Goal: Information Seeking & Learning: Learn about a topic

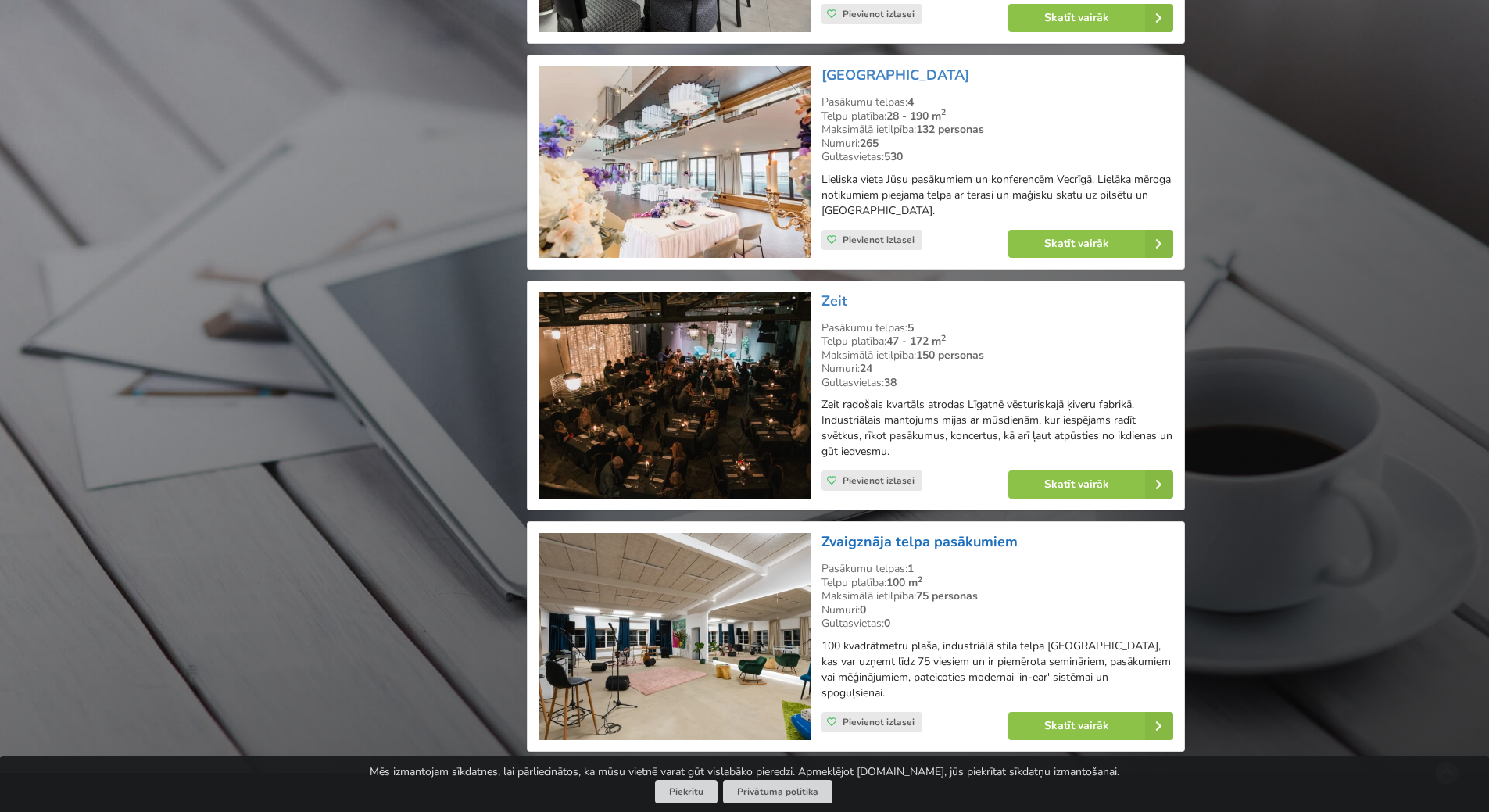
scroll to position [27741, 0]
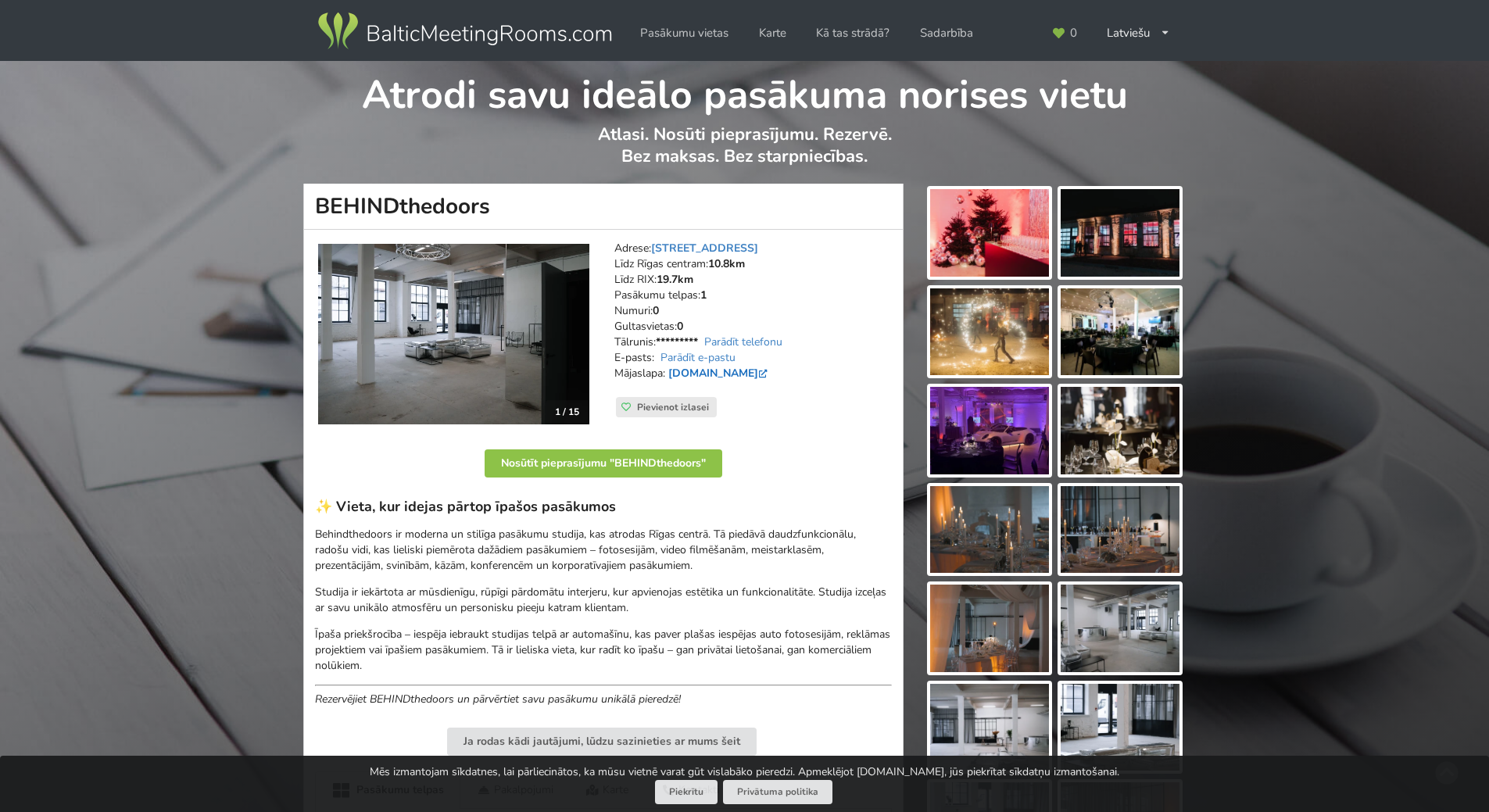
click at [771, 372] on link "www.behindthedoors.lv" at bounding box center [720, 373] width 102 height 15
click at [1036, 534] on img at bounding box center [990, 529] width 119 height 88
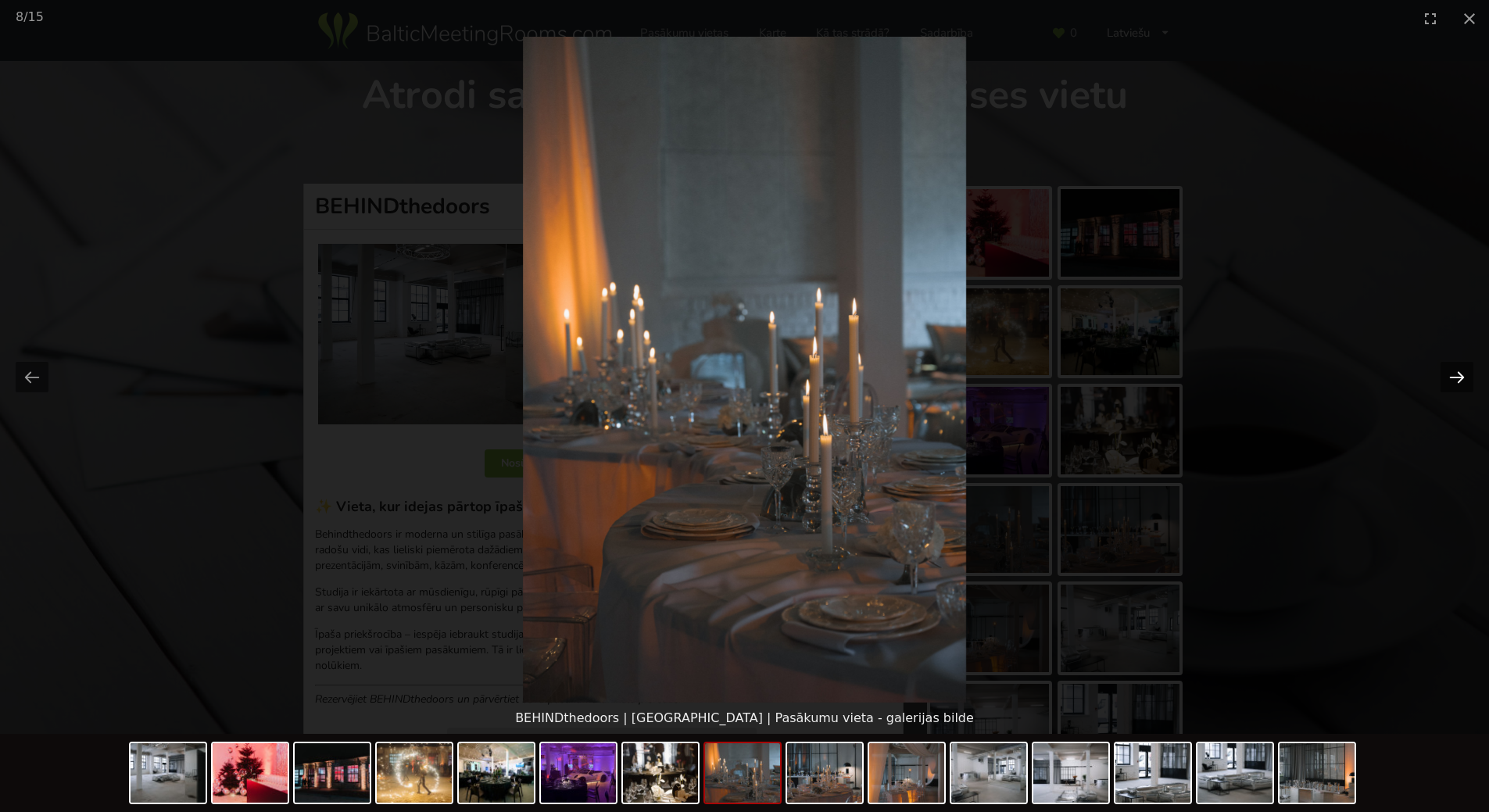
click at [1455, 377] on button "Next slide" at bounding box center [1457, 376] width 33 height 31
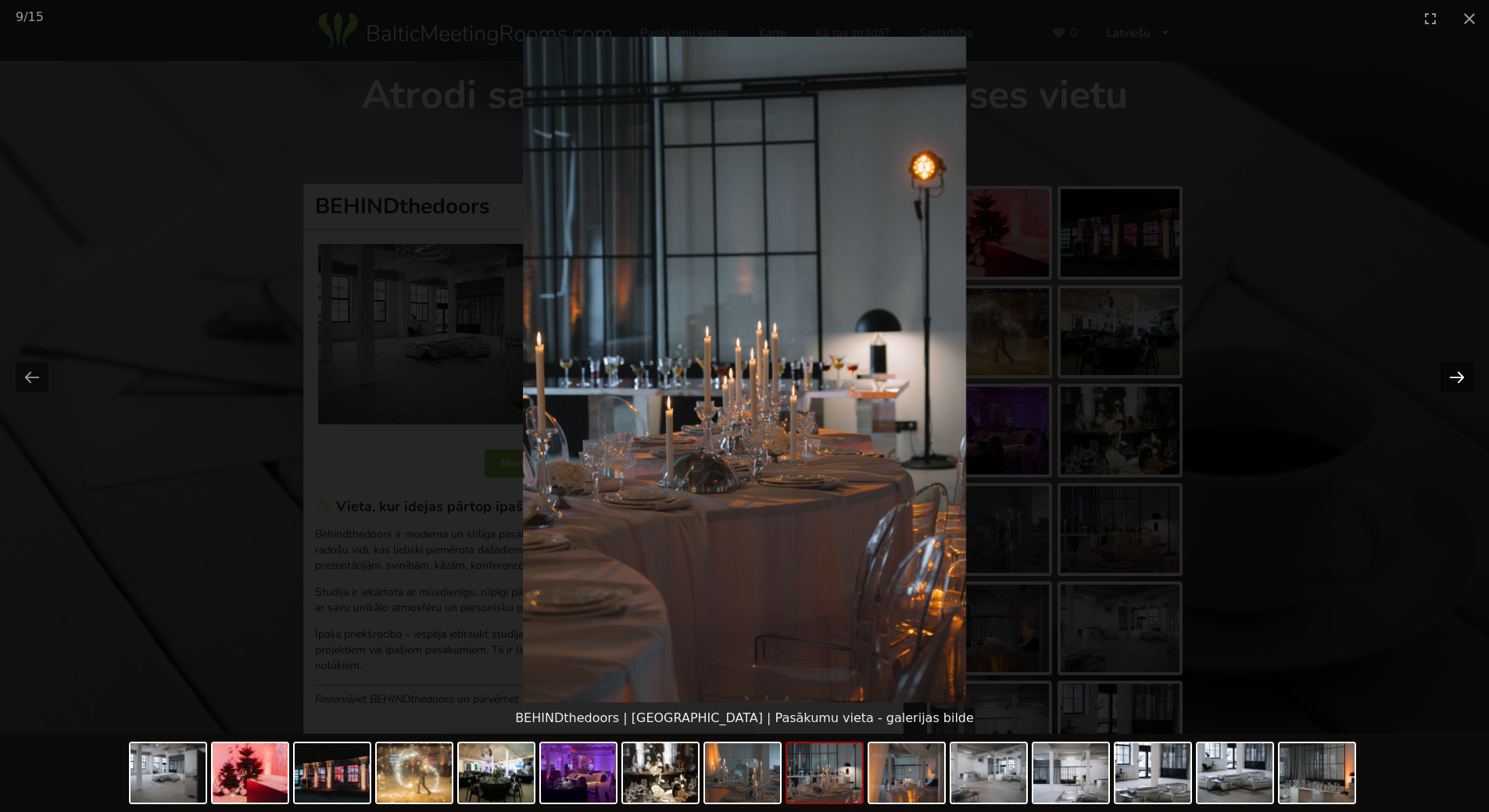
click at [1455, 377] on button "Next slide" at bounding box center [1457, 376] width 33 height 31
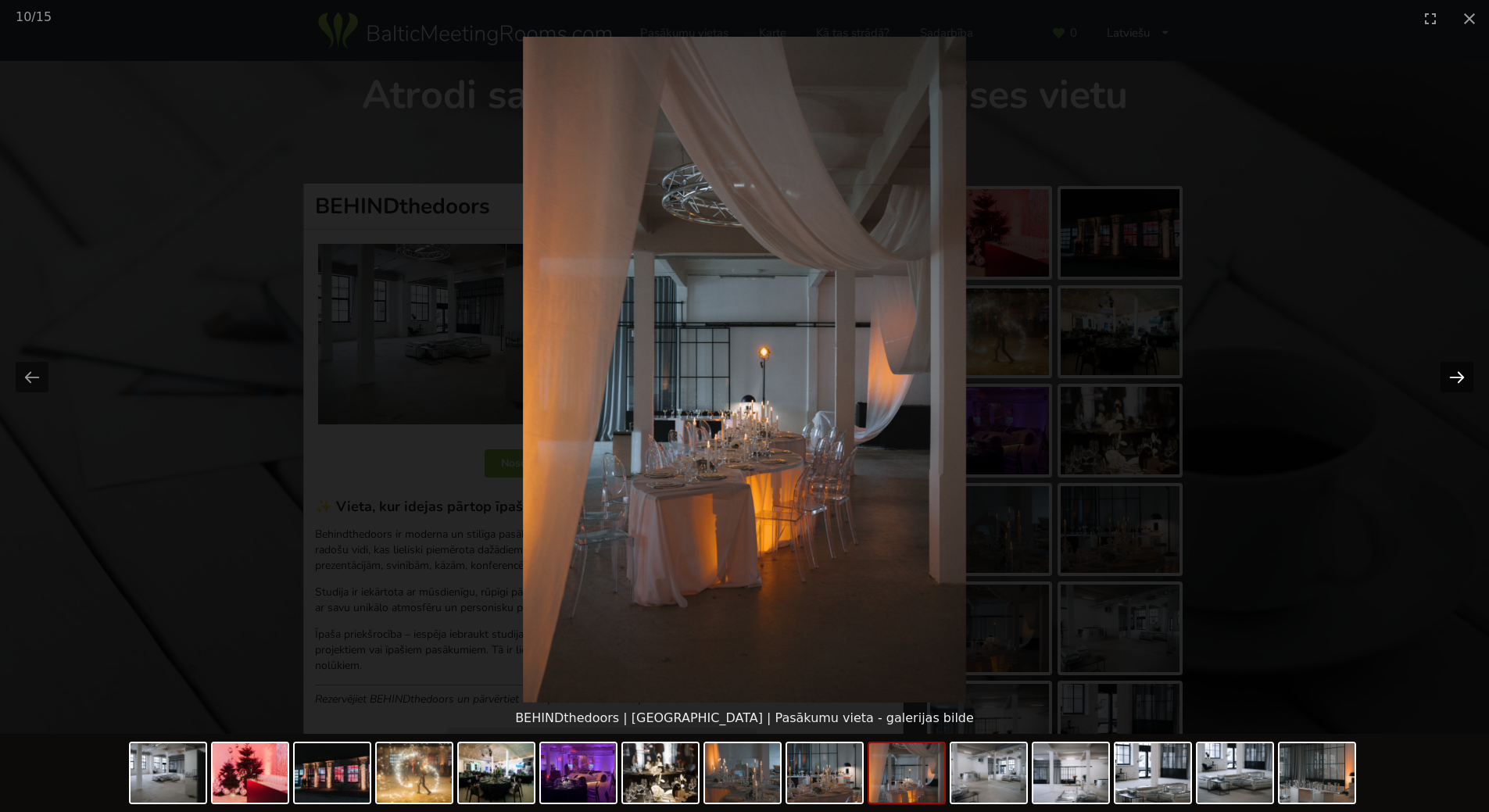
click at [1455, 377] on button "Next slide" at bounding box center [1457, 376] width 33 height 31
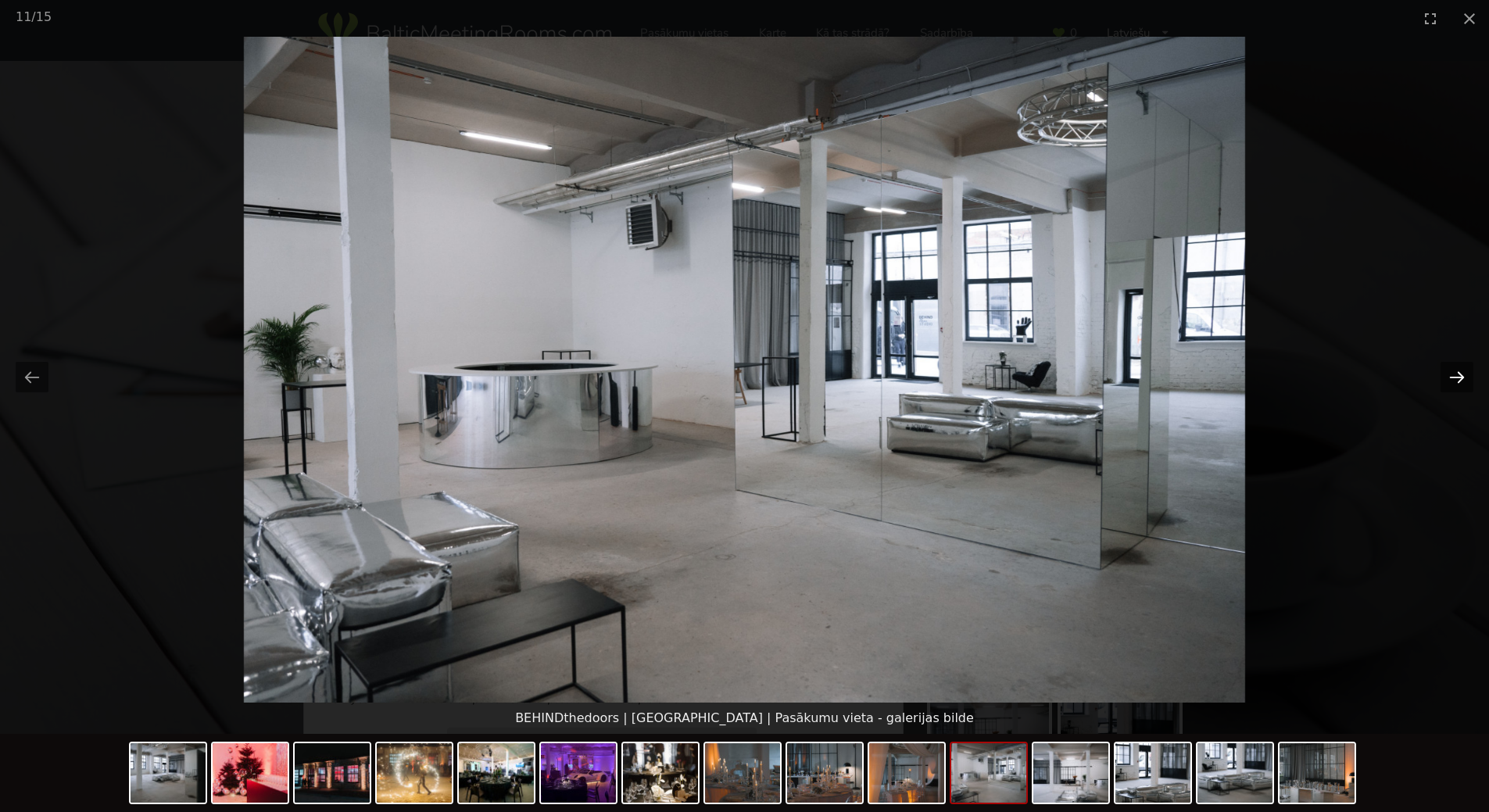
click at [1455, 377] on button "Next slide" at bounding box center [1457, 376] width 33 height 31
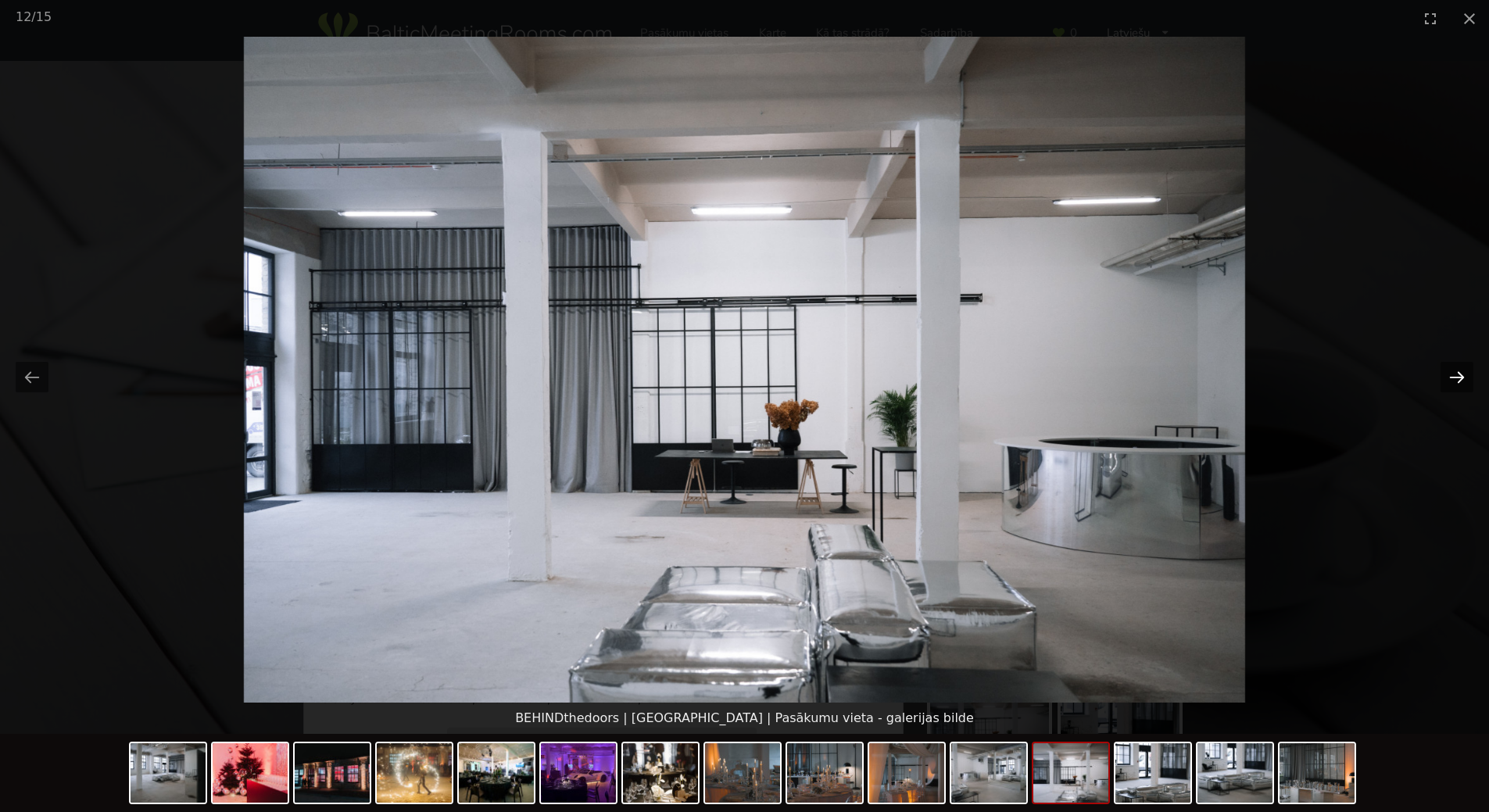
click at [1455, 377] on button "Next slide" at bounding box center [1457, 376] width 33 height 31
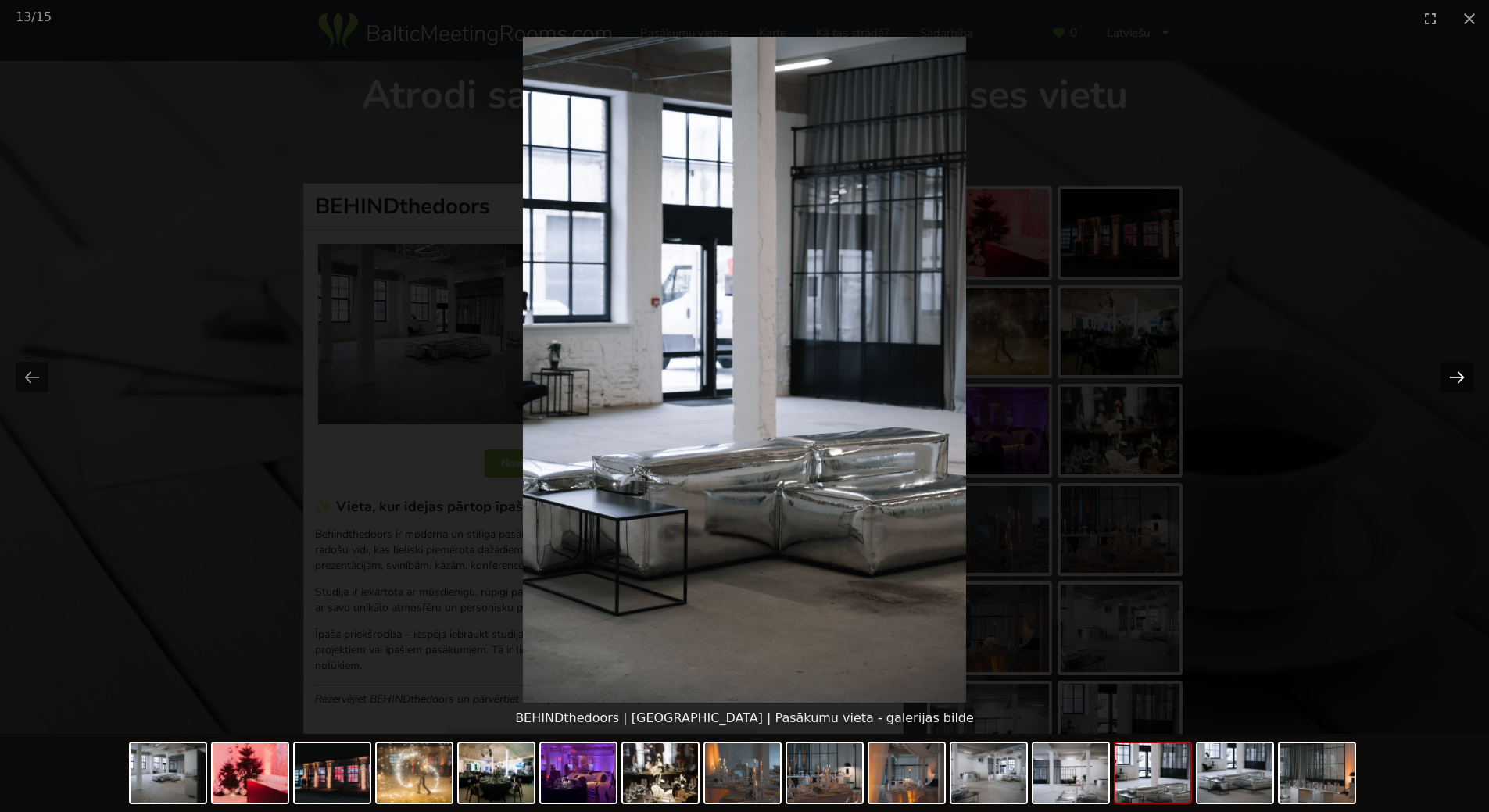
click at [1455, 377] on button "Next slide" at bounding box center [1457, 376] width 33 height 31
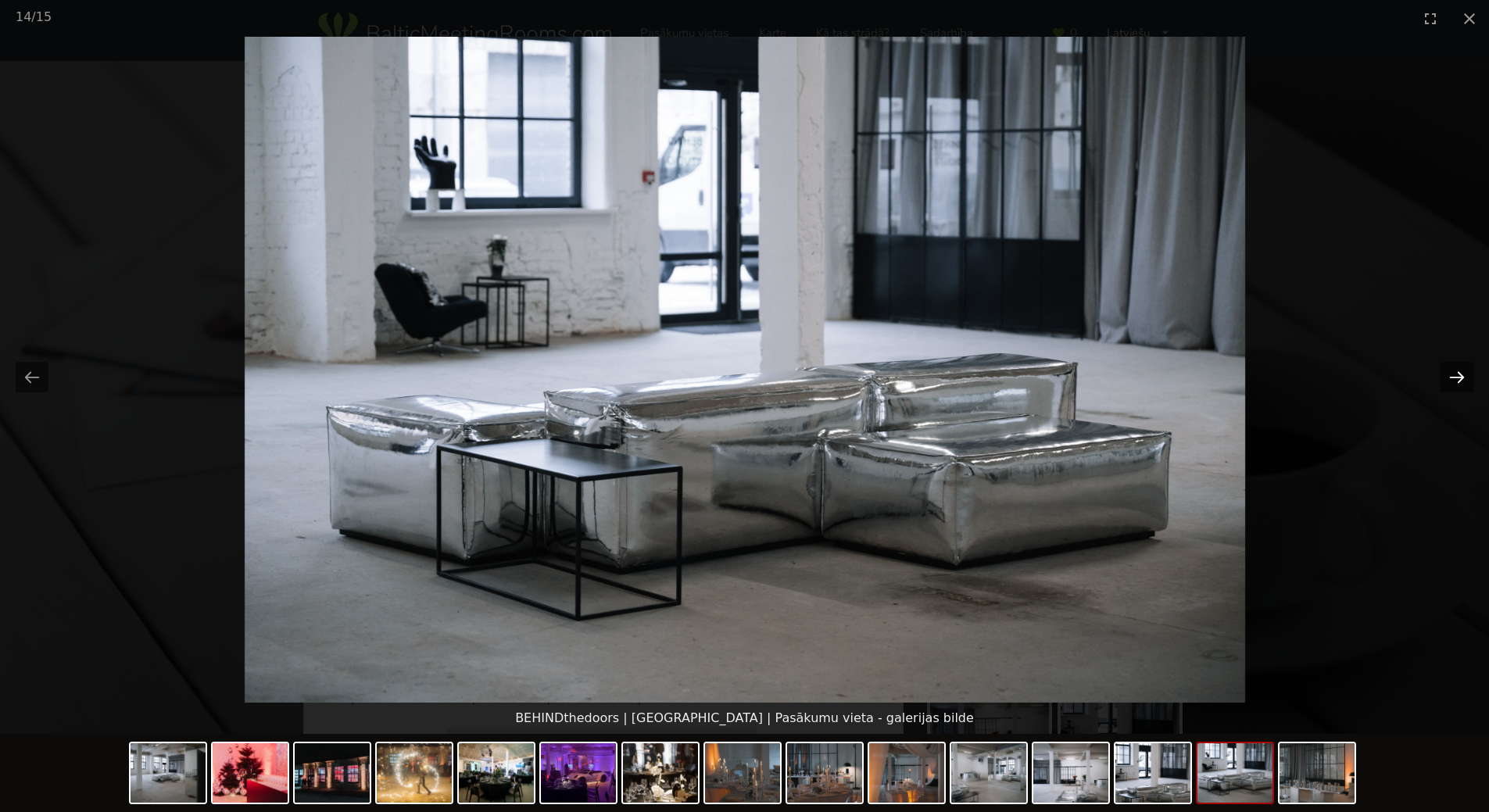
click at [1455, 377] on button "Next slide" at bounding box center [1457, 376] width 33 height 31
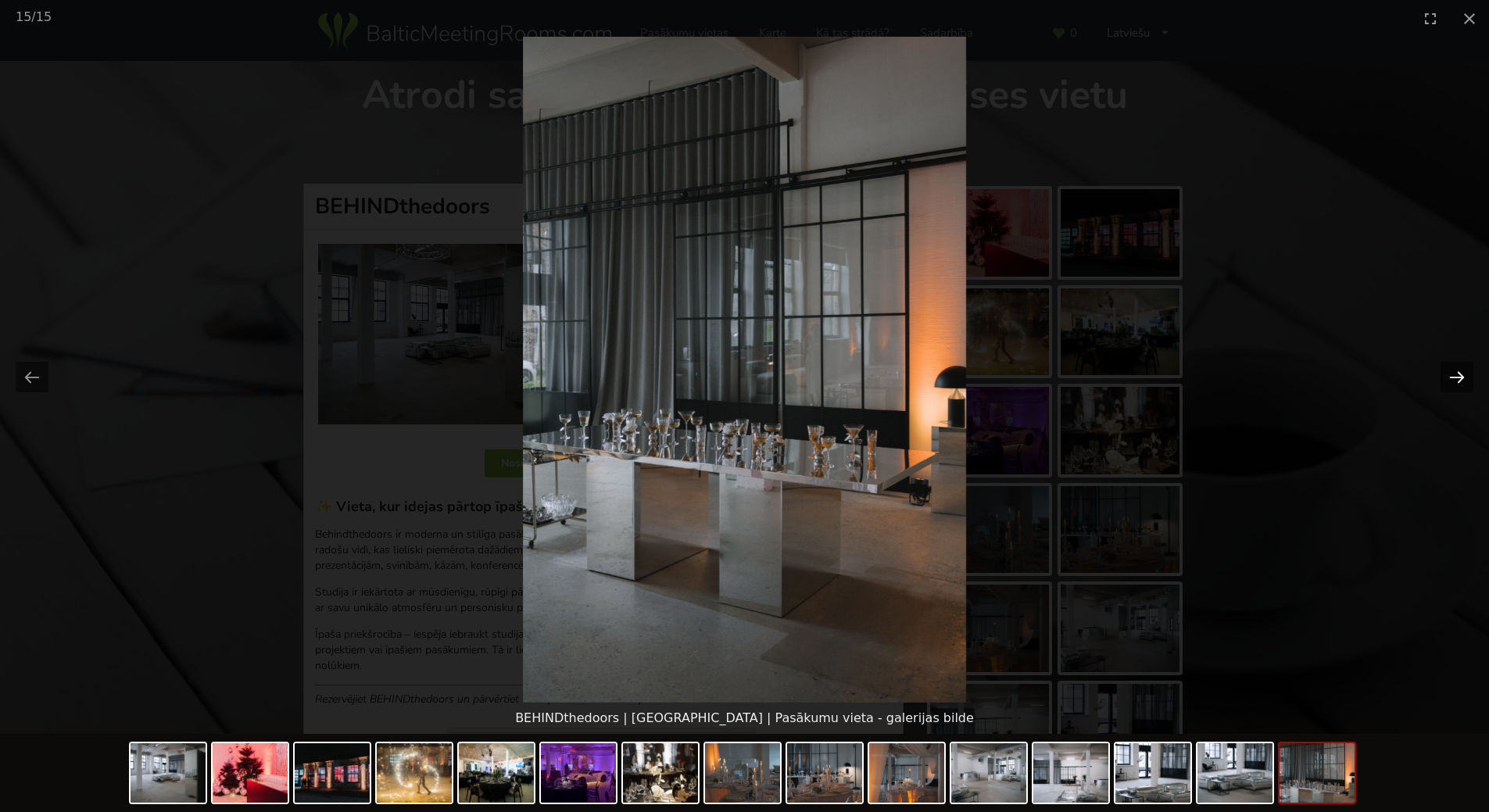
click at [1455, 377] on button "Next slide" at bounding box center [1457, 376] width 33 height 31
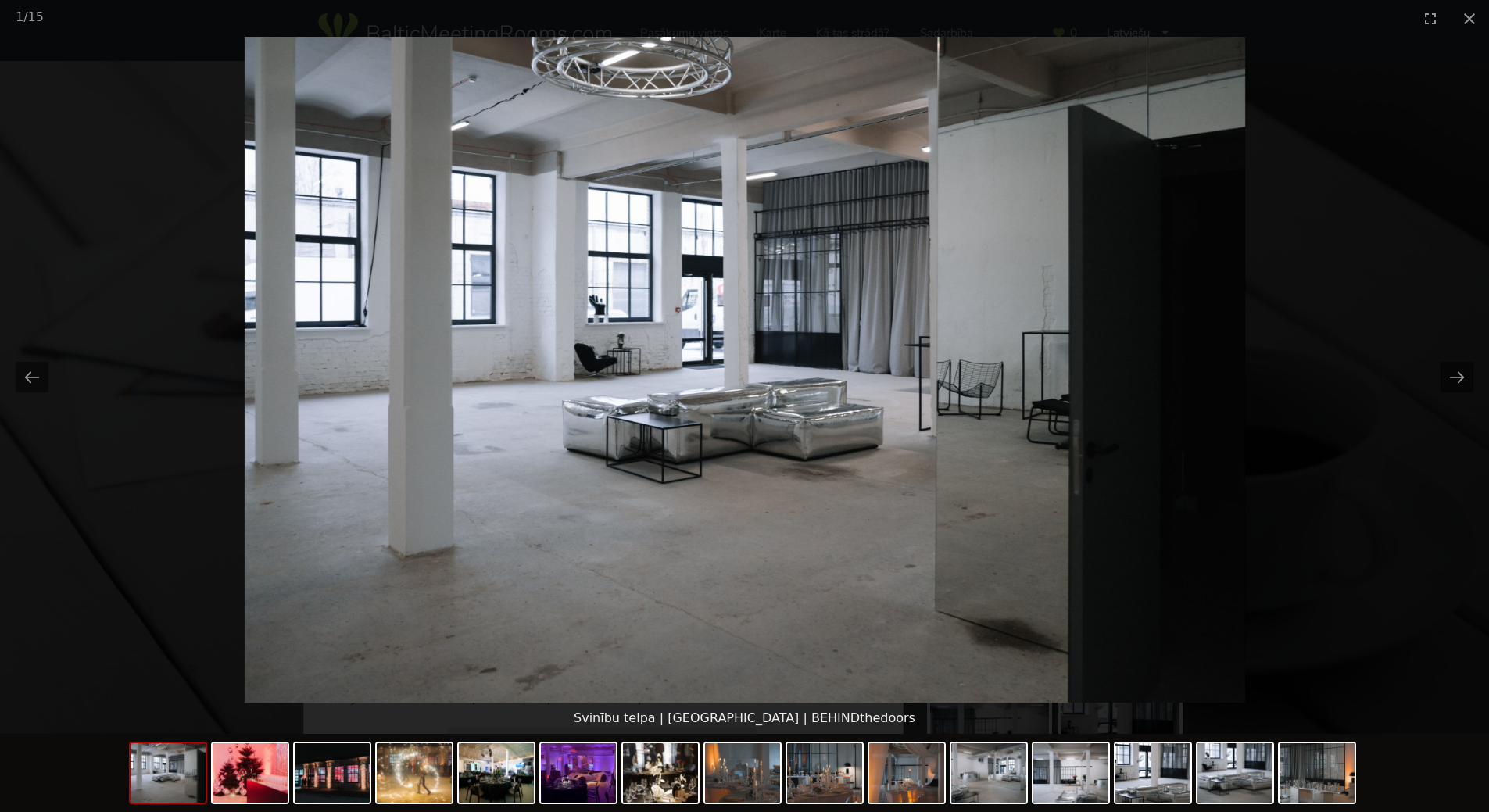
click at [1401, 326] on picture at bounding box center [744, 369] width 1489 height 666
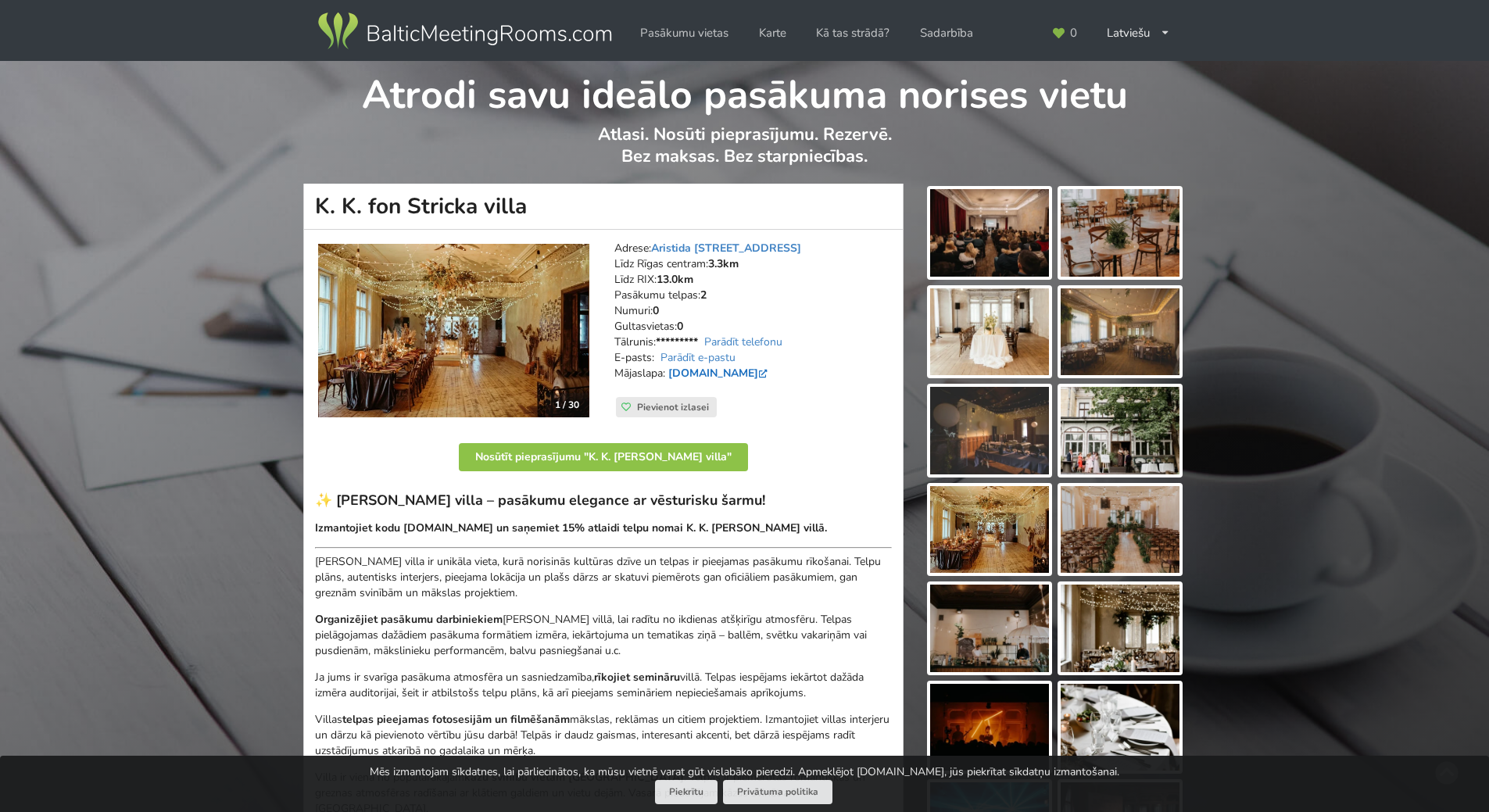
click at [723, 379] on link "fonstrickavilla.lv" at bounding box center [720, 373] width 102 height 15
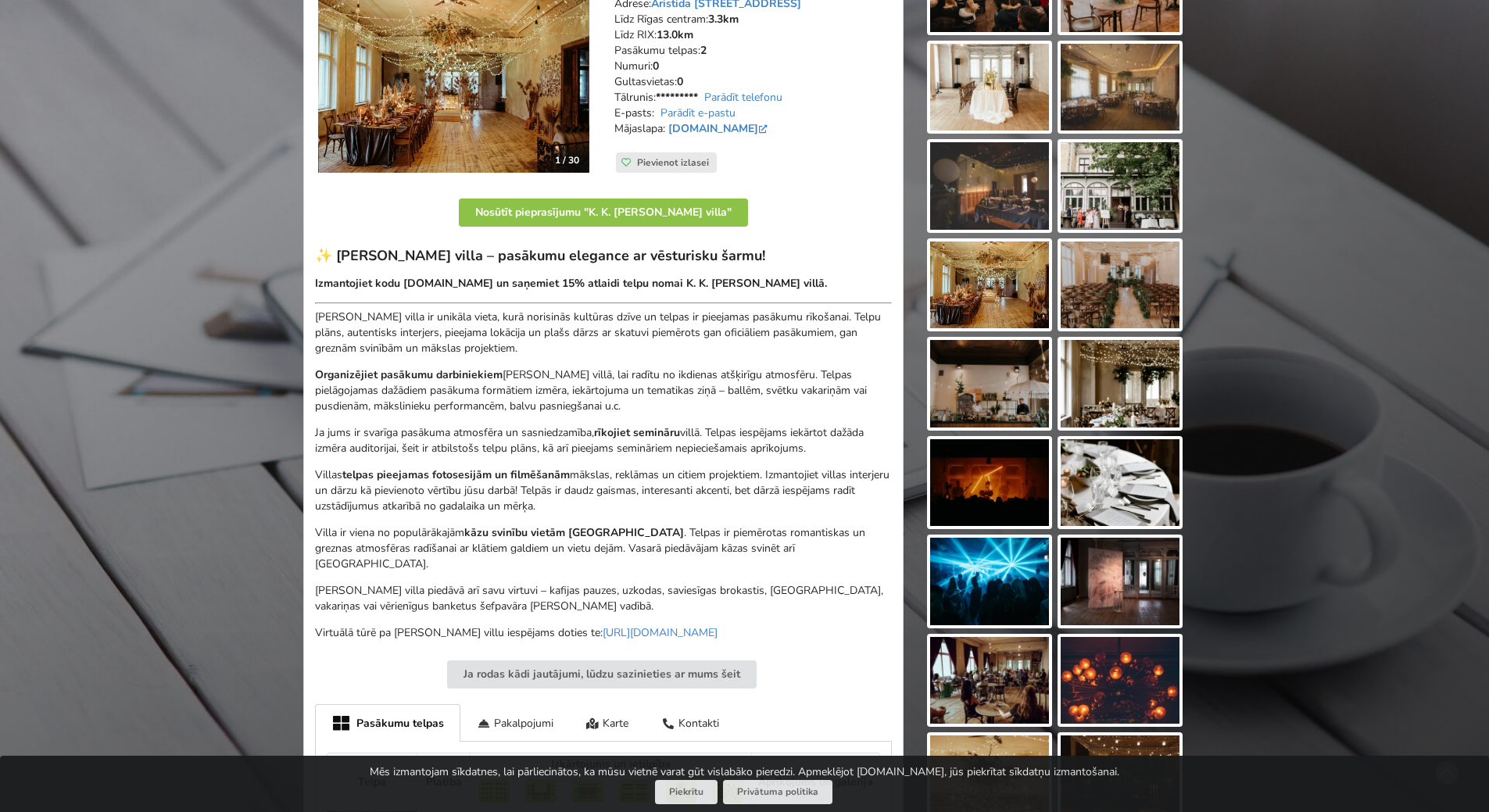
scroll to position [78, 0]
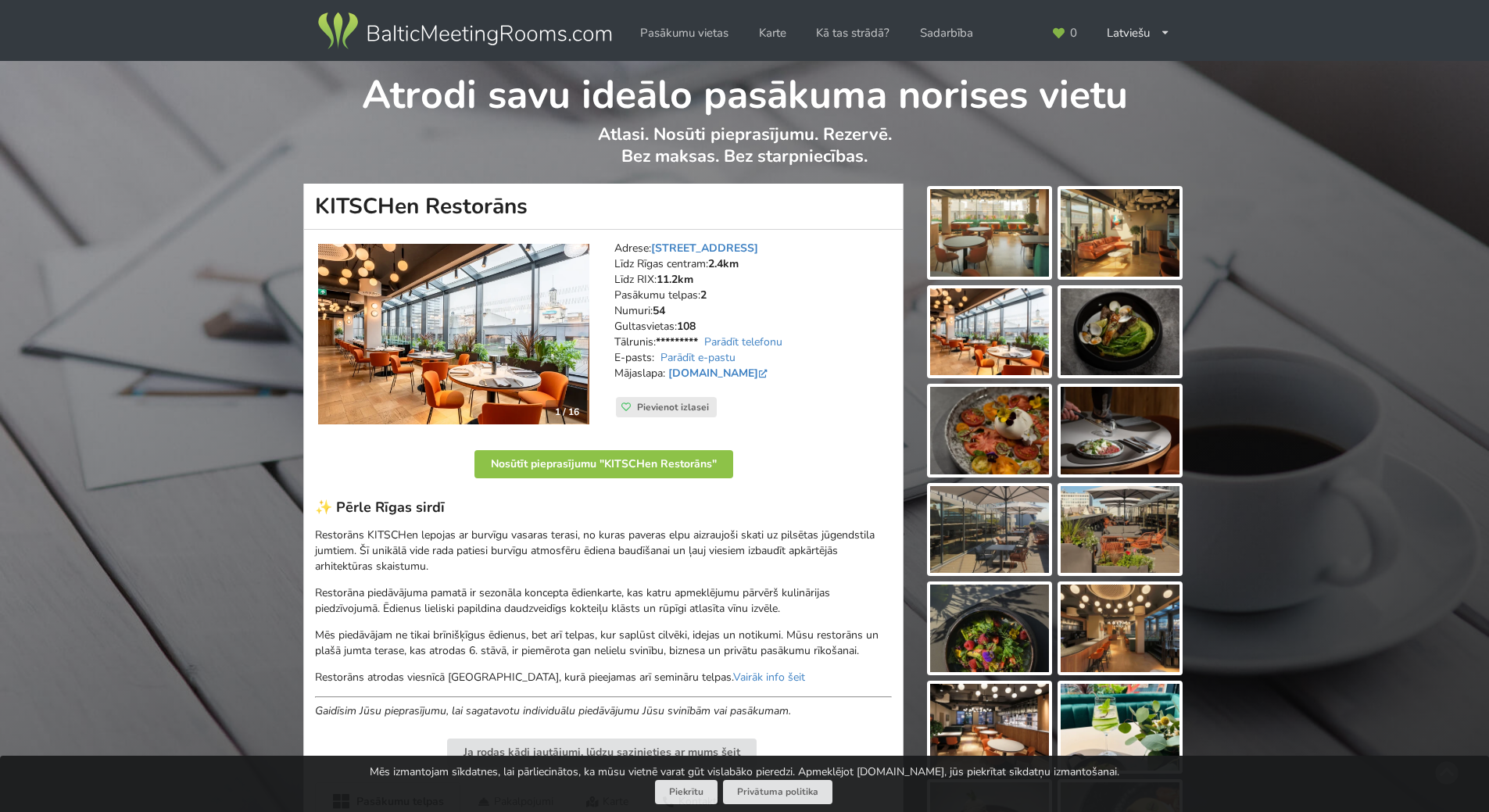
click at [991, 259] on img at bounding box center [990, 233] width 119 height 88
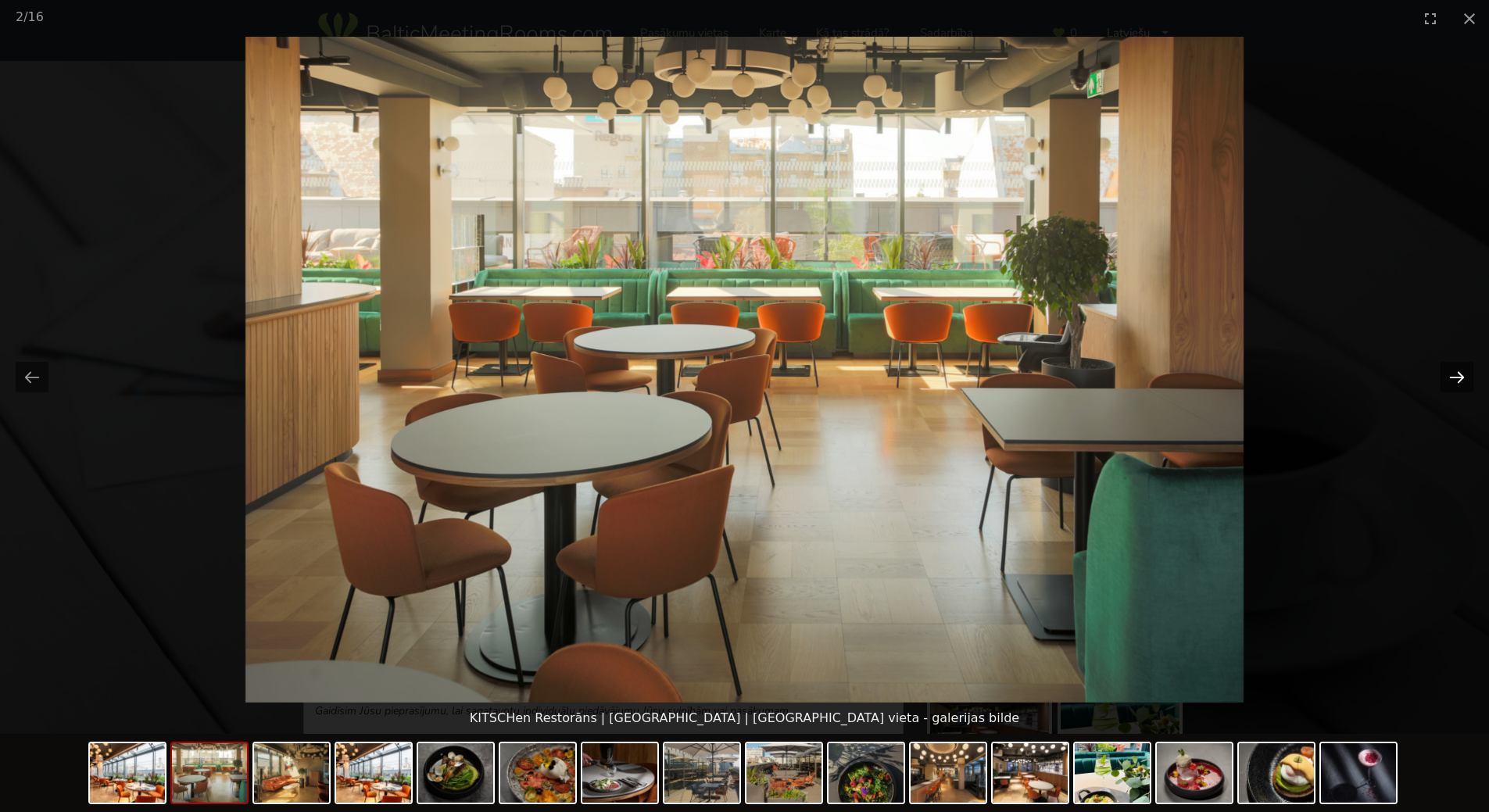
click at [1458, 388] on button "Next slide" at bounding box center [1457, 376] width 33 height 31
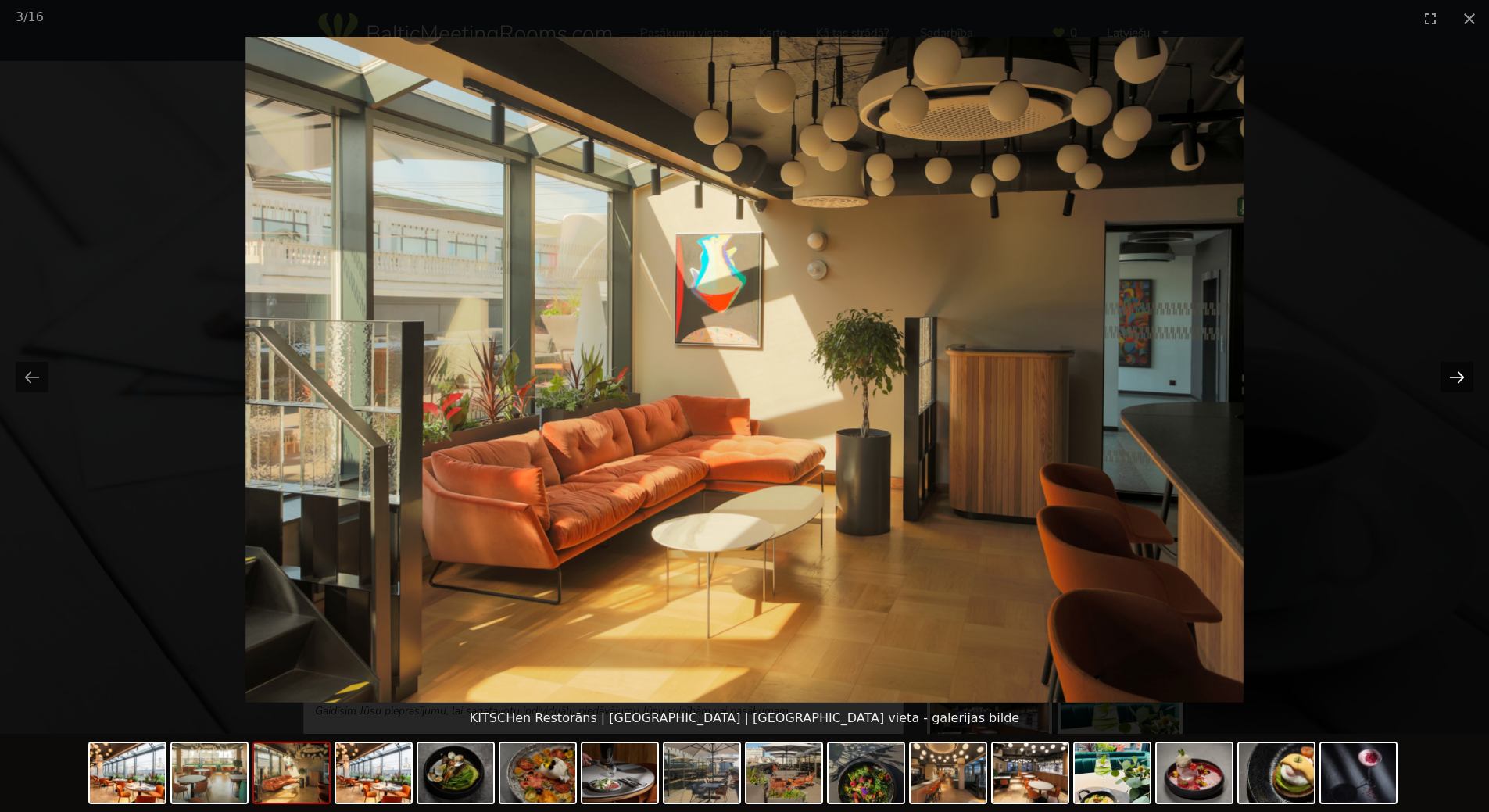
click at [1458, 387] on button "Next slide" at bounding box center [1457, 376] width 33 height 31
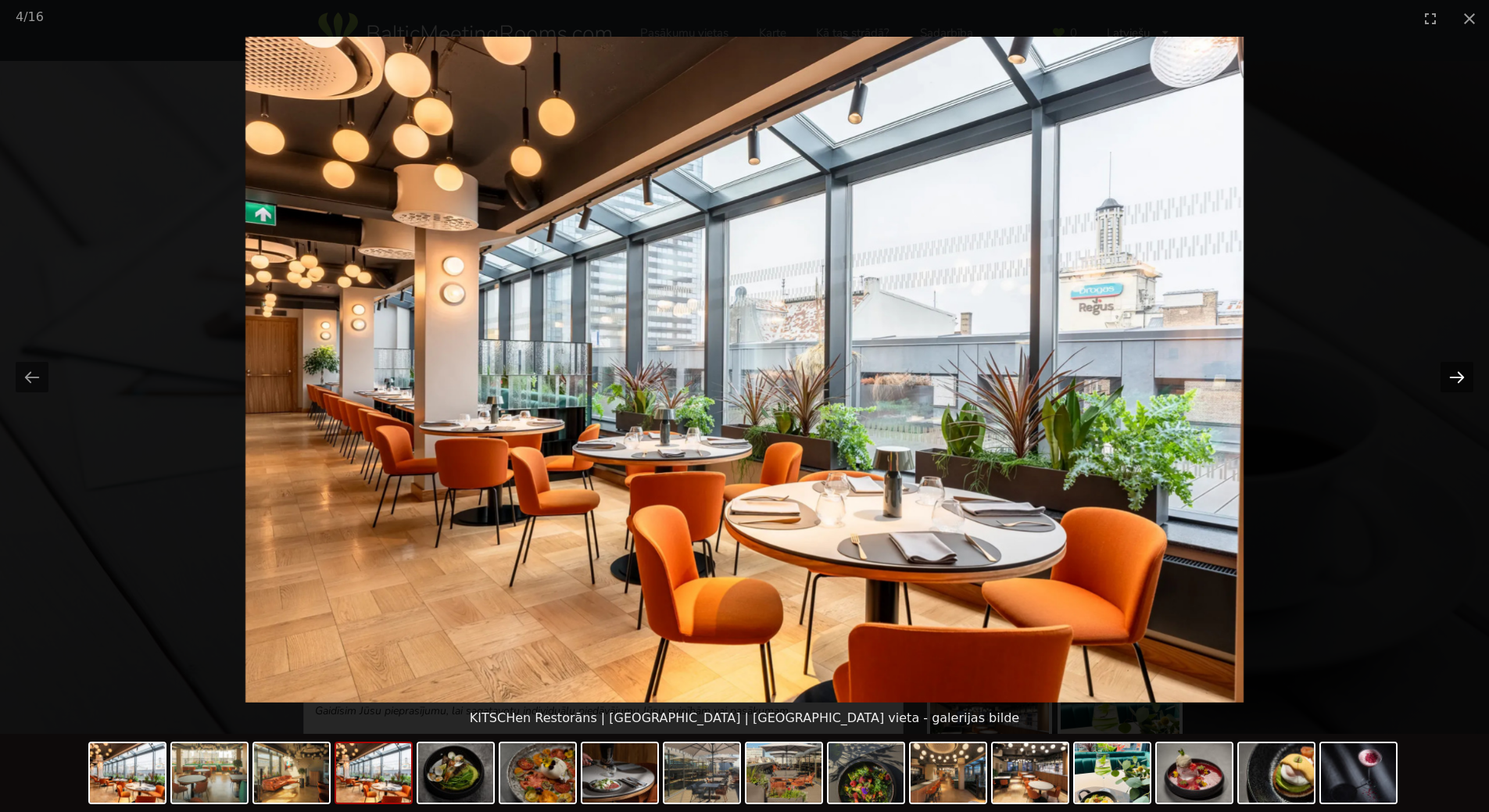
click at [1458, 387] on button "Next slide" at bounding box center [1457, 376] width 33 height 31
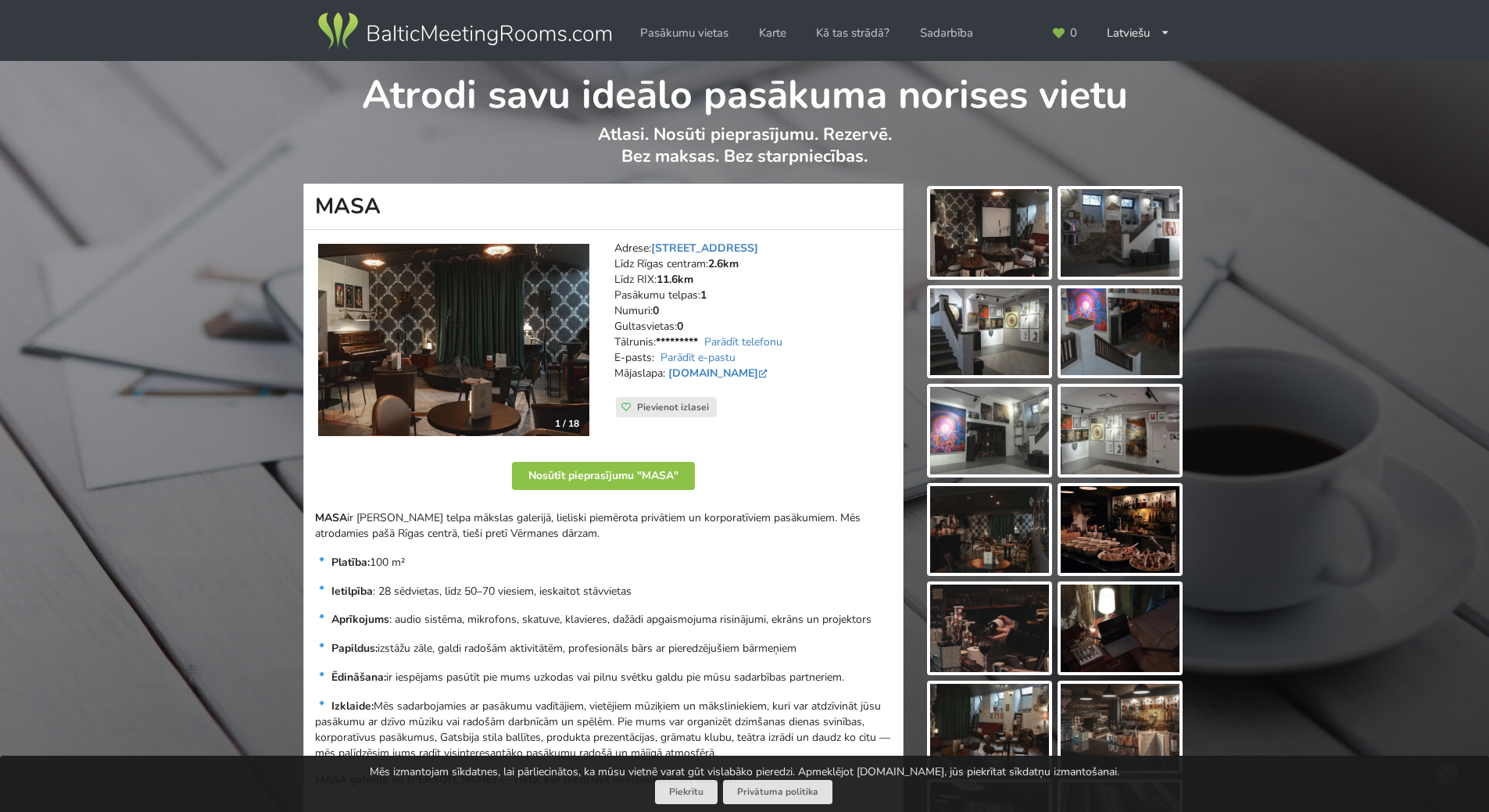
click at [971, 214] on img at bounding box center [990, 233] width 119 height 88
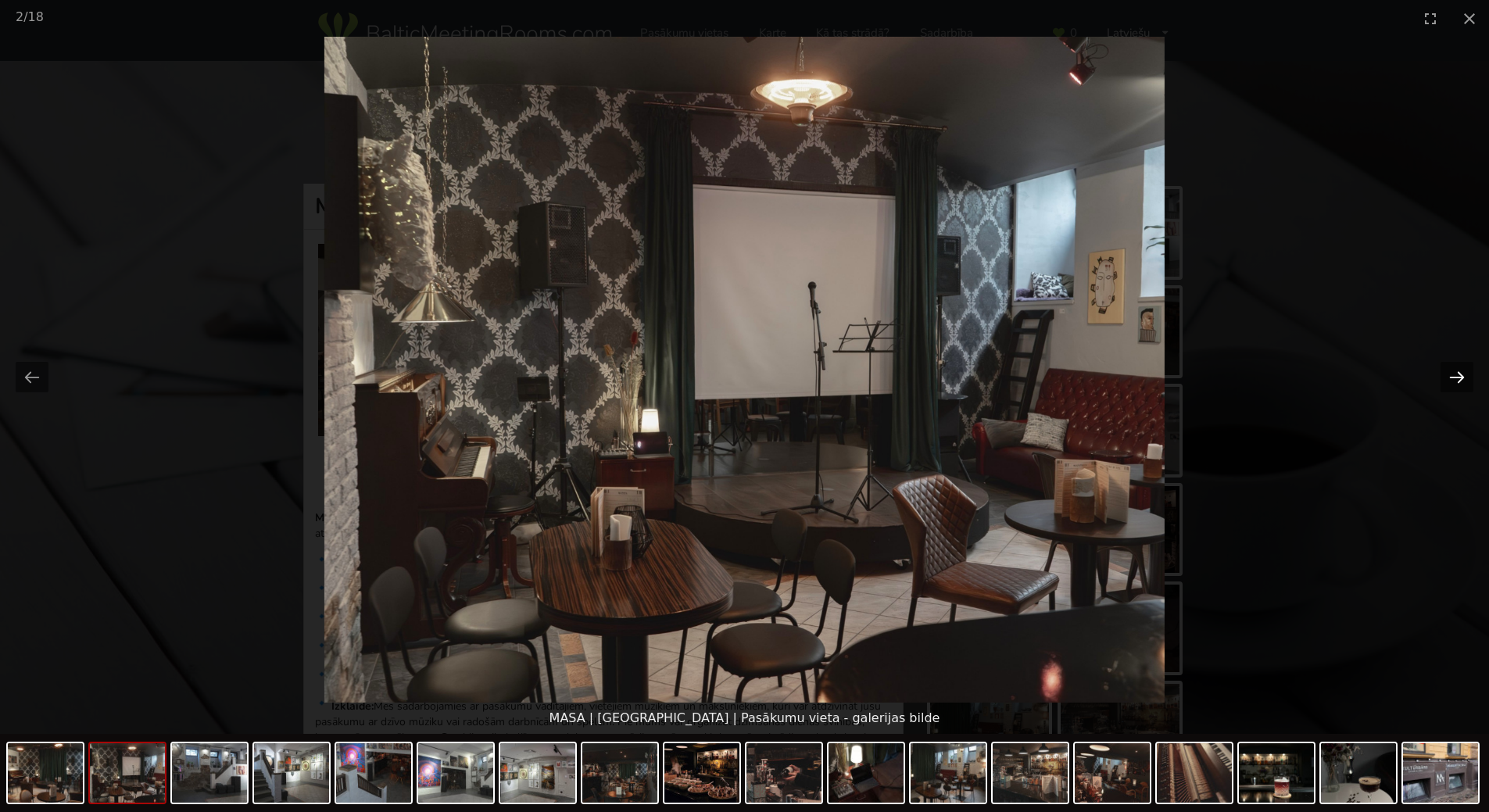
click at [1456, 382] on button "Next slide" at bounding box center [1457, 376] width 33 height 31
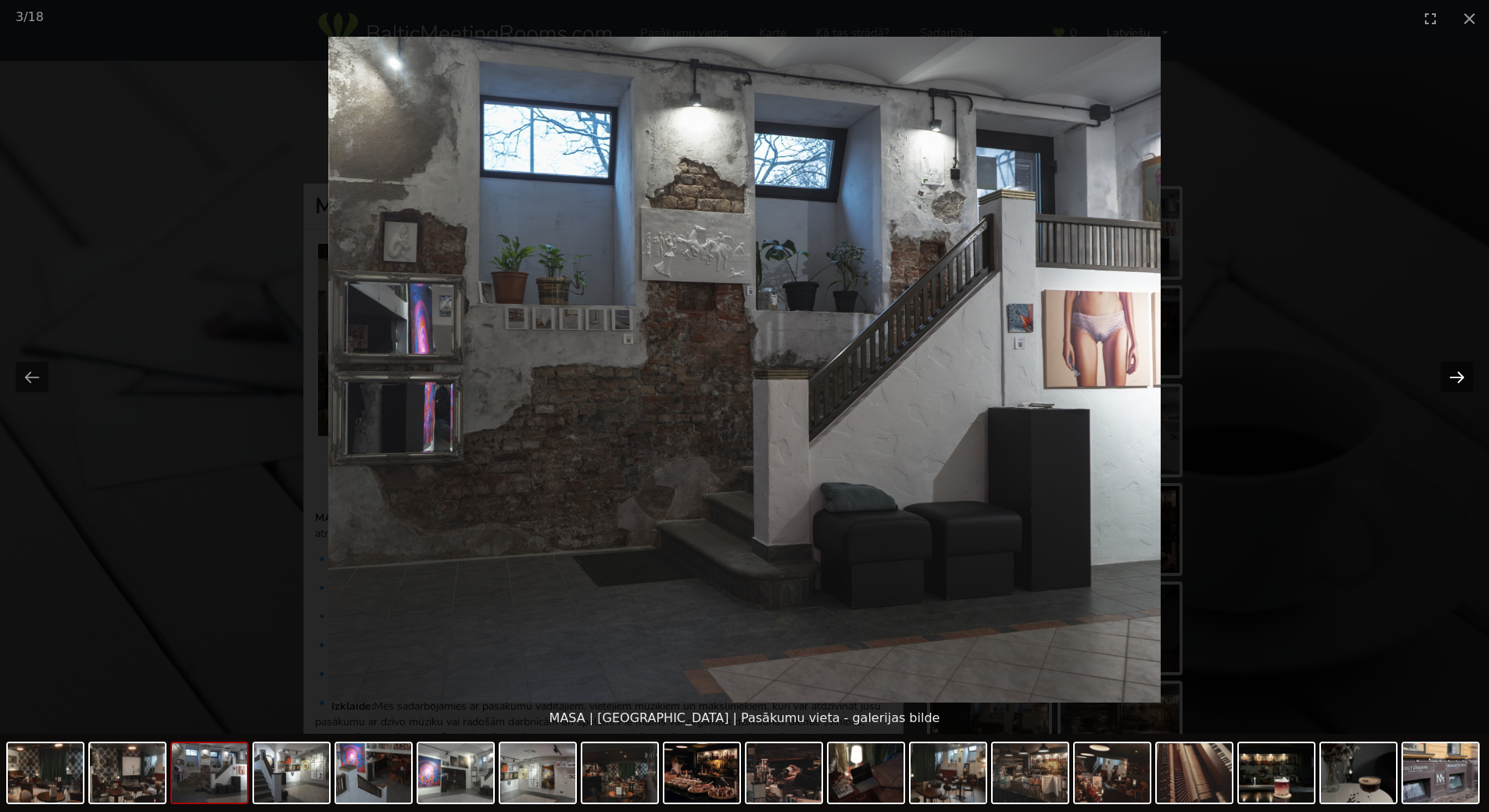
click at [1456, 382] on button "Next slide" at bounding box center [1457, 376] width 33 height 31
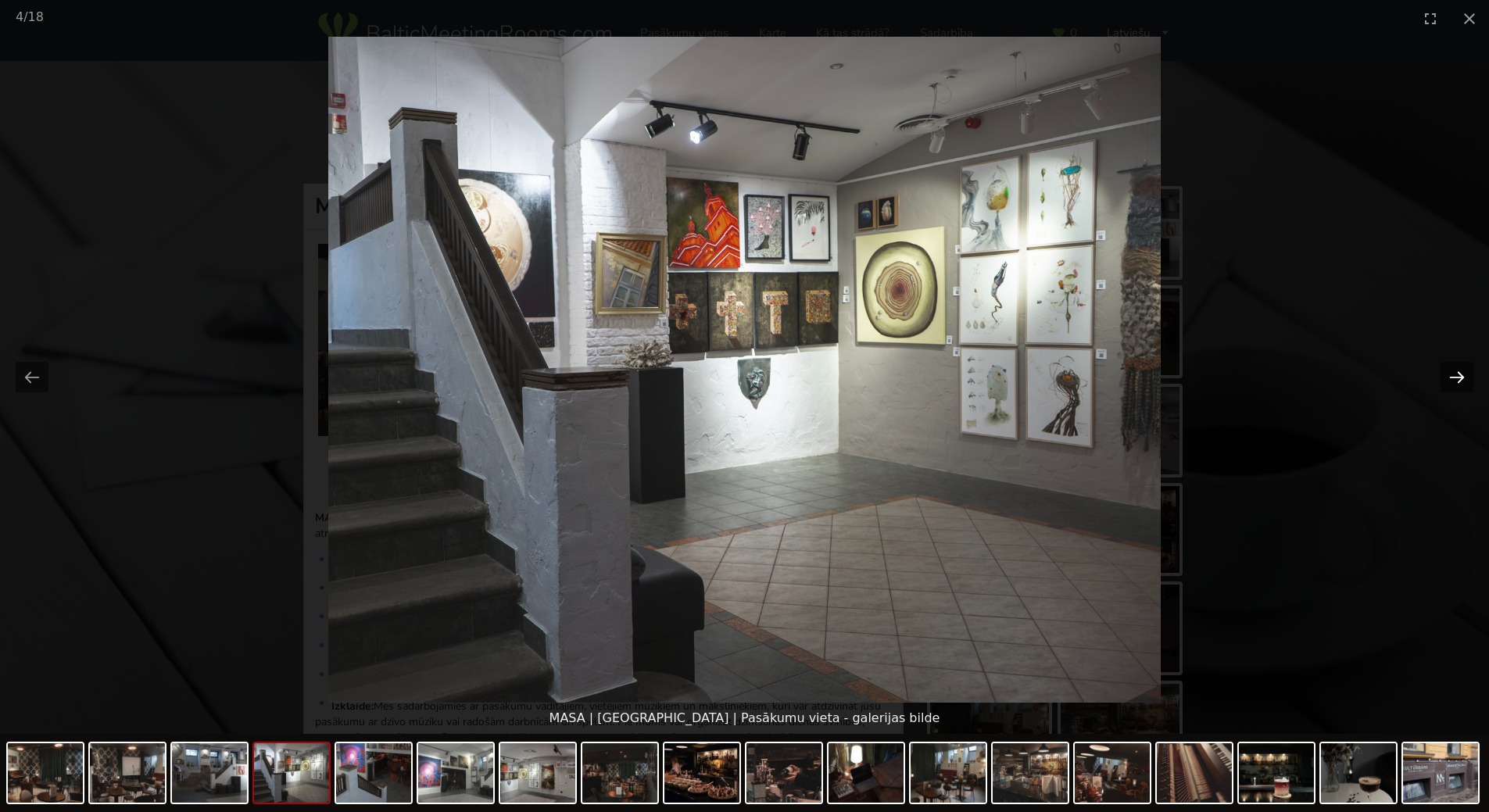
click at [1456, 381] on button "Next slide" at bounding box center [1457, 376] width 33 height 31
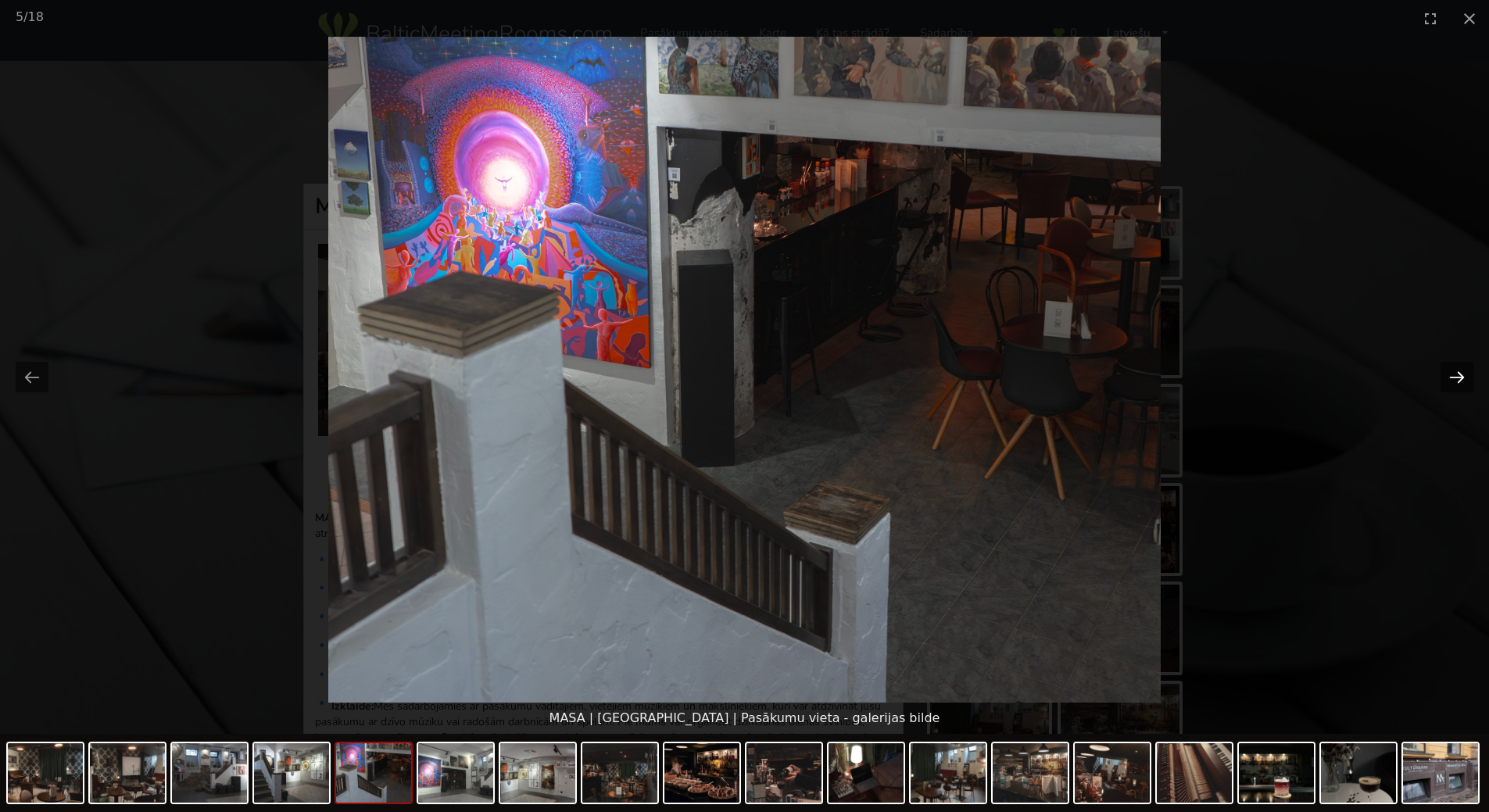
click at [1456, 381] on button "Next slide" at bounding box center [1457, 376] width 33 height 31
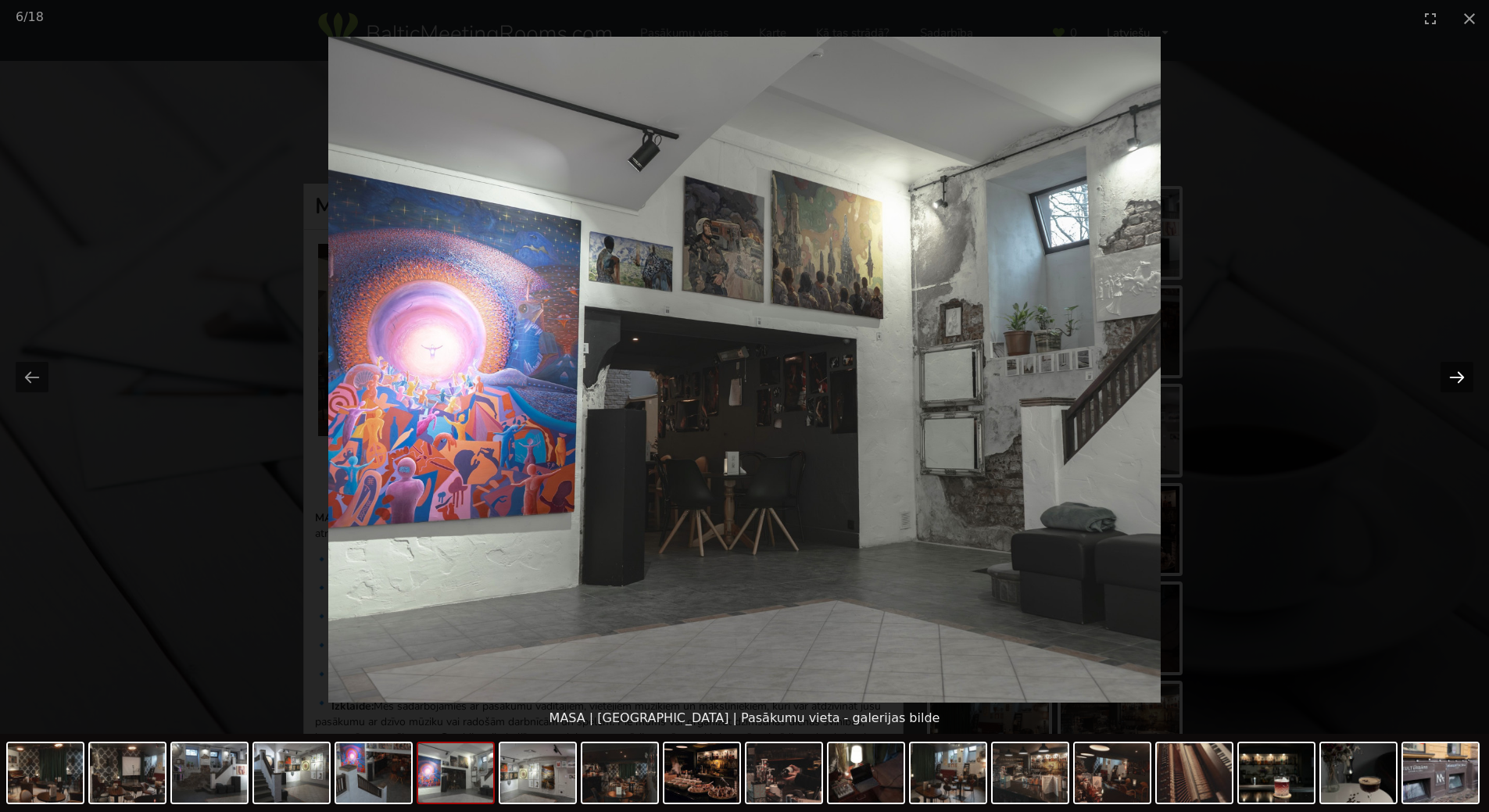
click at [1456, 381] on button "Next slide" at bounding box center [1457, 376] width 33 height 31
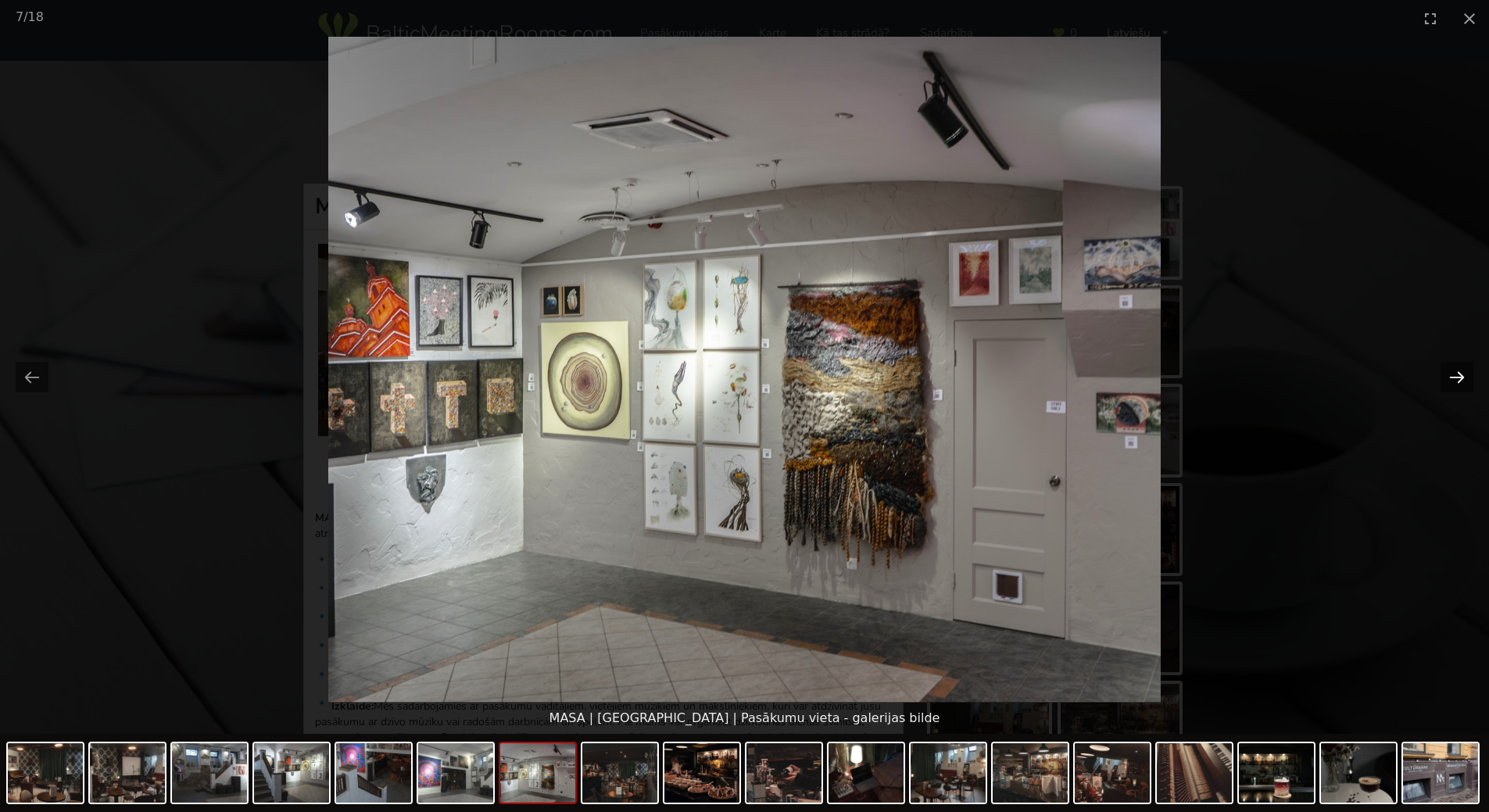
click at [1456, 381] on button "Next slide" at bounding box center [1457, 376] width 33 height 31
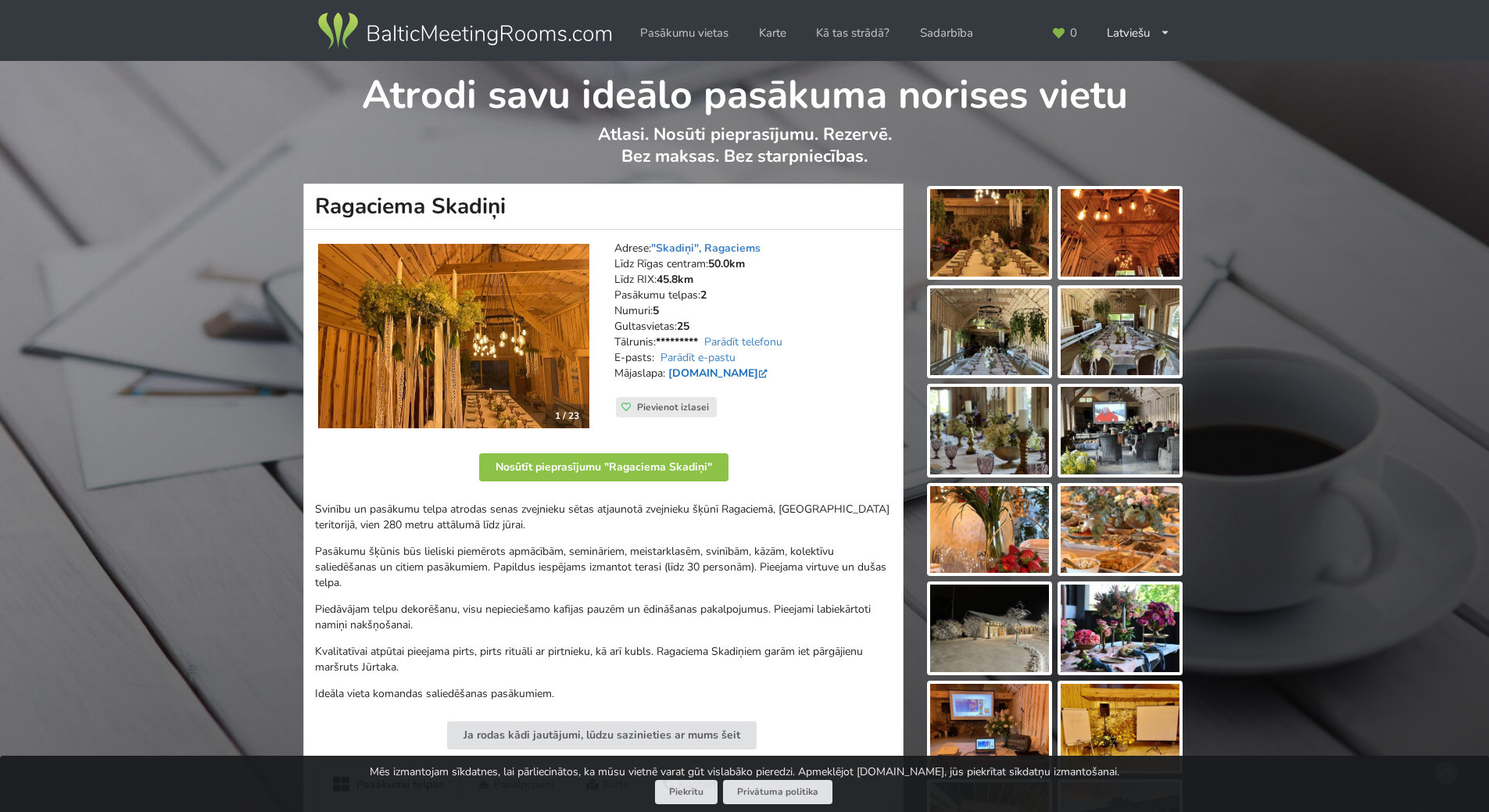
click at [754, 371] on link "www.facebook.com" at bounding box center [720, 373] width 102 height 15
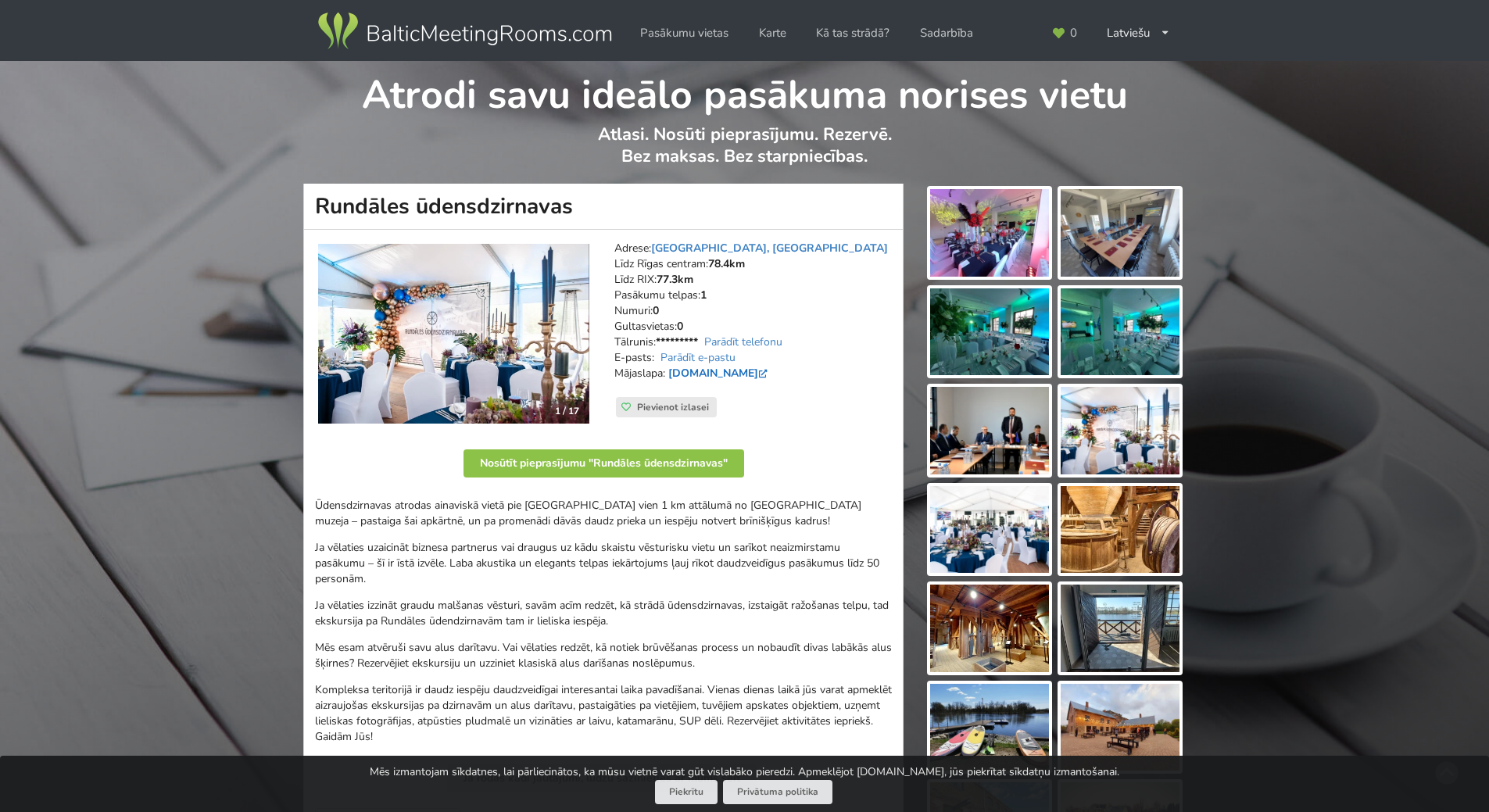
click at [725, 370] on link "[DOMAIN_NAME]" at bounding box center [720, 373] width 102 height 15
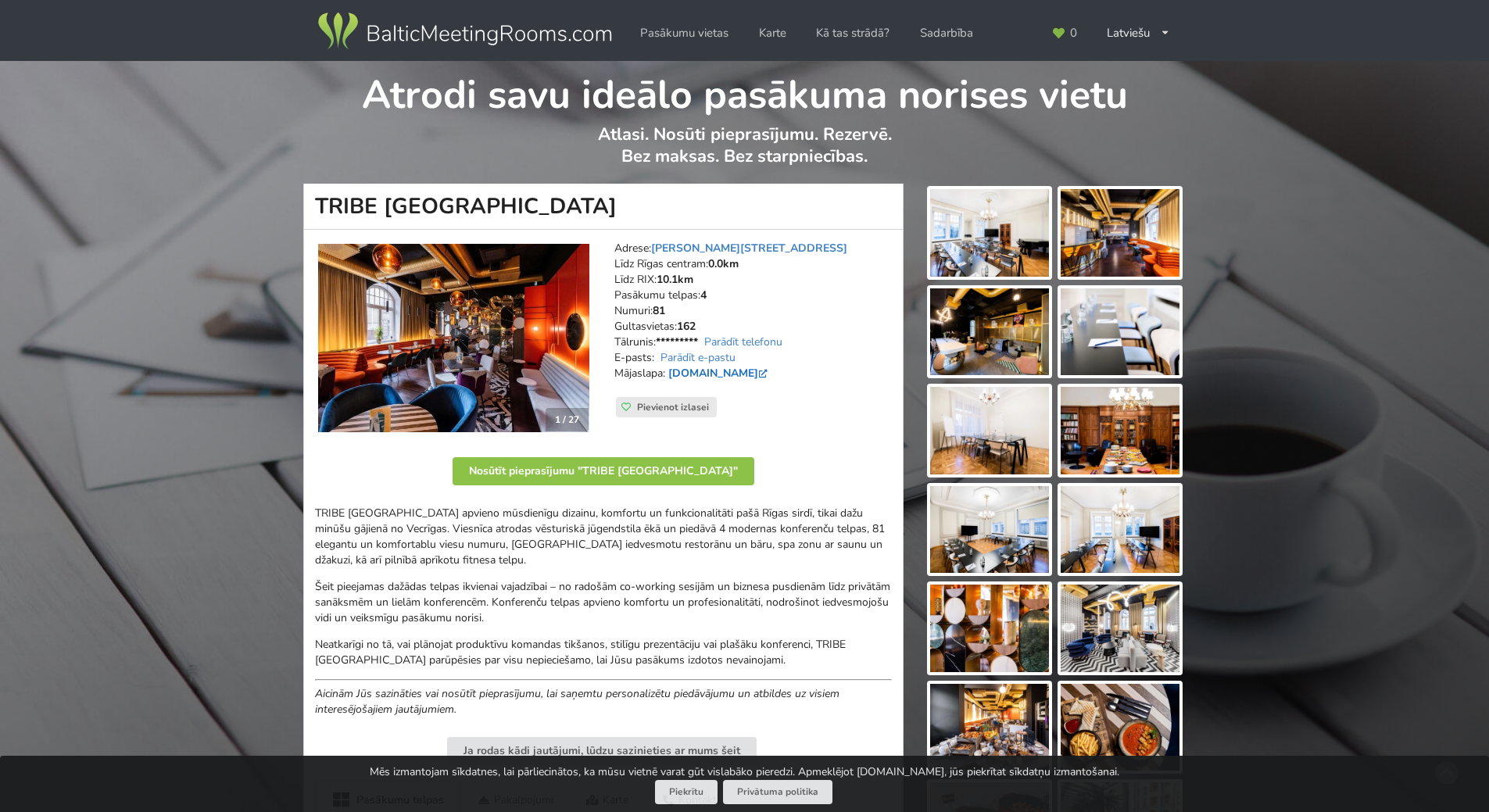
click at [714, 374] on link "[DOMAIN_NAME]" at bounding box center [720, 373] width 102 height 15
